Goal: Task Accomplishment & Management: Manage account settings

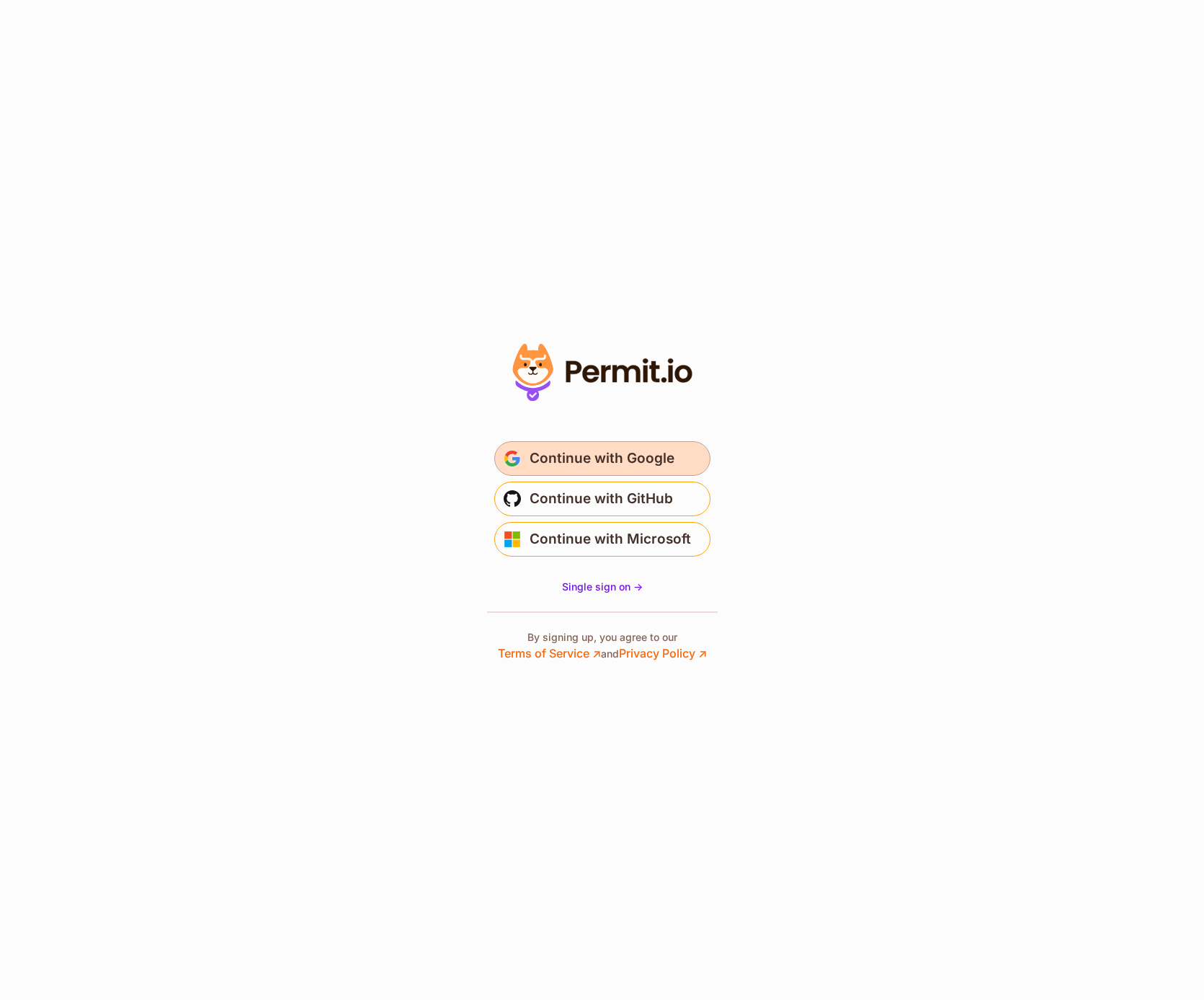
click at [597, 465] on span "Continue with Google" at bounding box center [602, 458] width 145 height 23
